Goal: Use online tool/utility: Utilize a website feature to perform a specific function

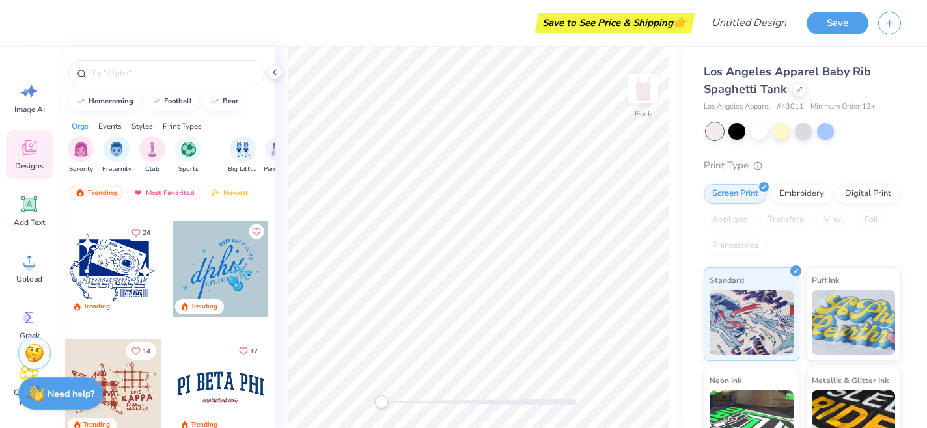
scroll to position [1370, 0]
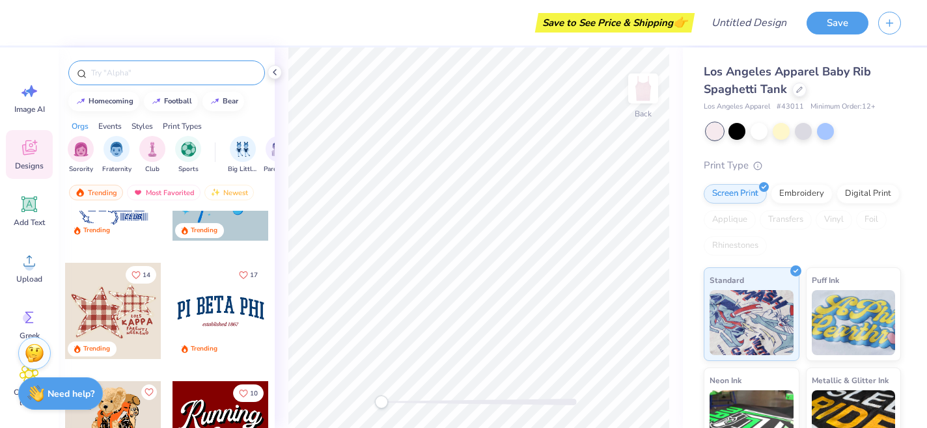
click at [175, 74] on input "text" at bounding box center [173, 72] width 167 height 13
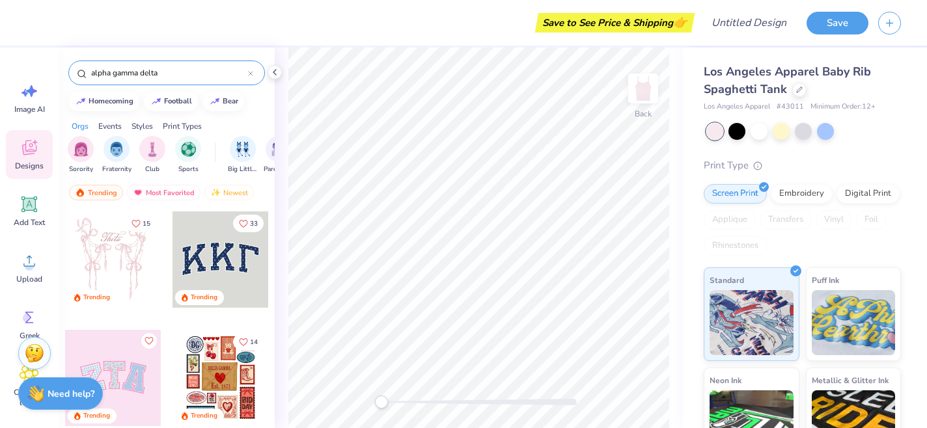
type input "alpha gamma delta"
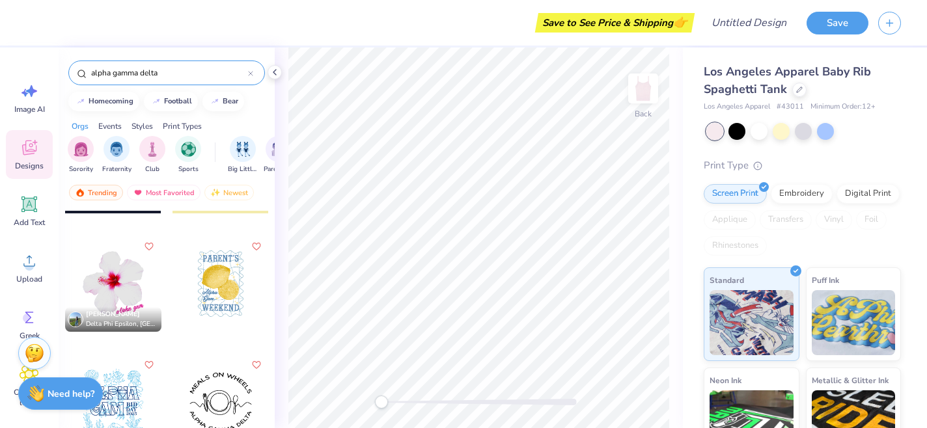
scroll to position [451, 0]
click at [130, 277] on div at bounding box center [113, 282] width 96 height 96
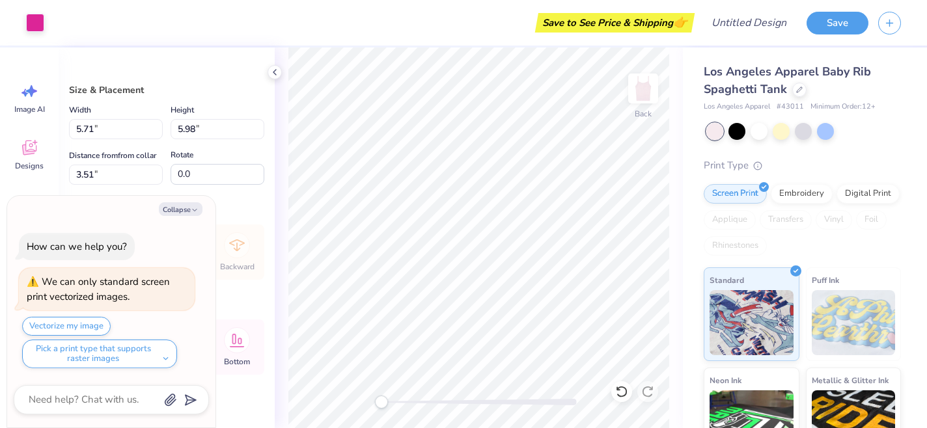
type textarea "x"
type input "3.13"
type input "3.28"
type input "3.92"
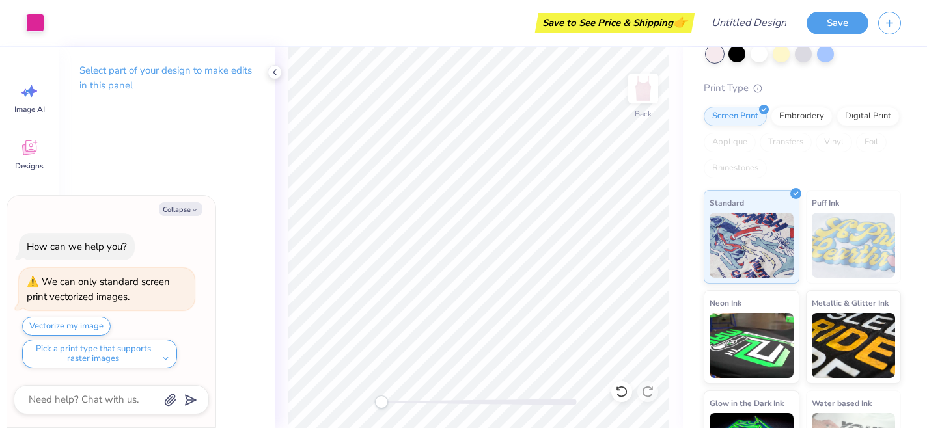
scroll to position [133, 0]
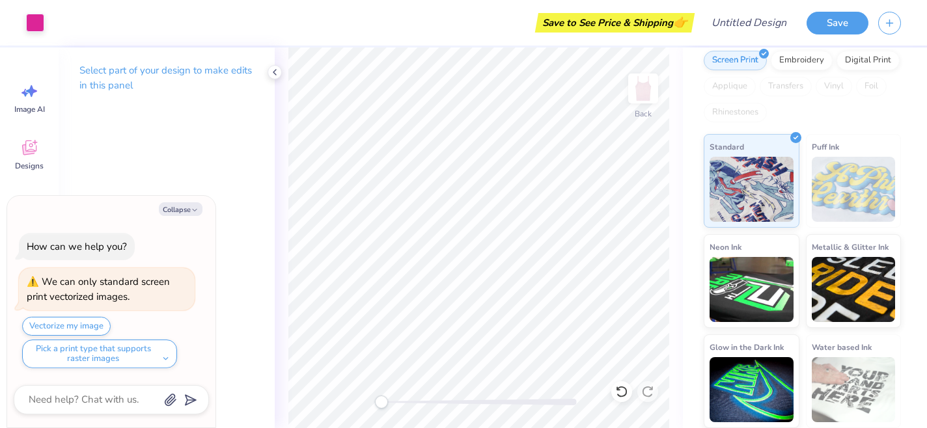
click at [199, 180] on div "Select part of your design to make edits in this panel" at bounding box center [167, 238] width 216 height 381
click at [186, 208] on button "Collapse" at bounding box center [181, 209] width 44 height 14
type textarea "x"
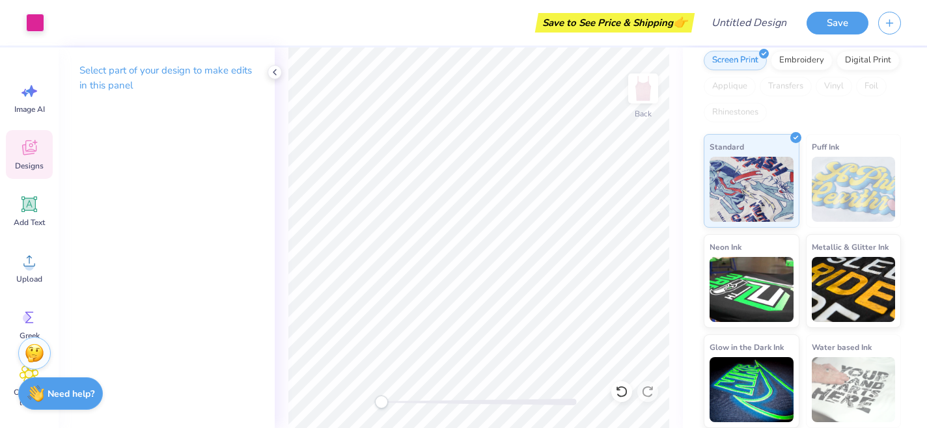
click at [34, 159] on div "Designs" at bounding box center [29, 154] width 47 height 49
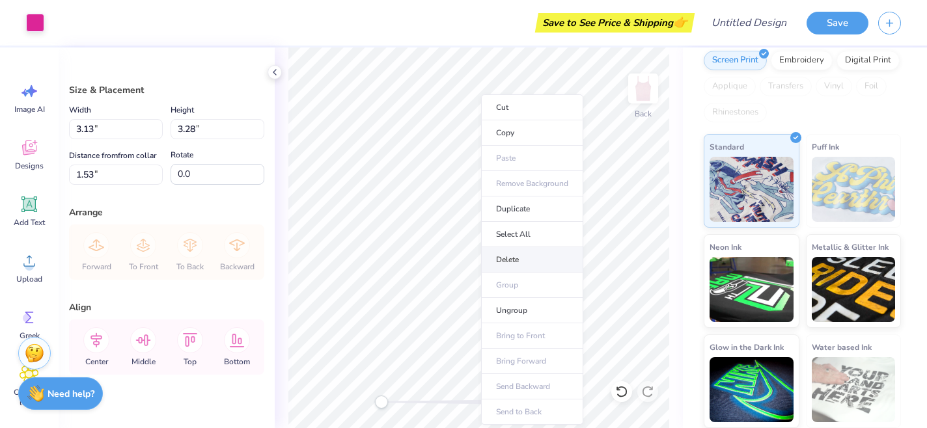
click at [507, 265] on li "Delete" at bounding box center [532, 259] width 102 height 25
